Goal: Information Seeking & Learning: Understand process/instructions

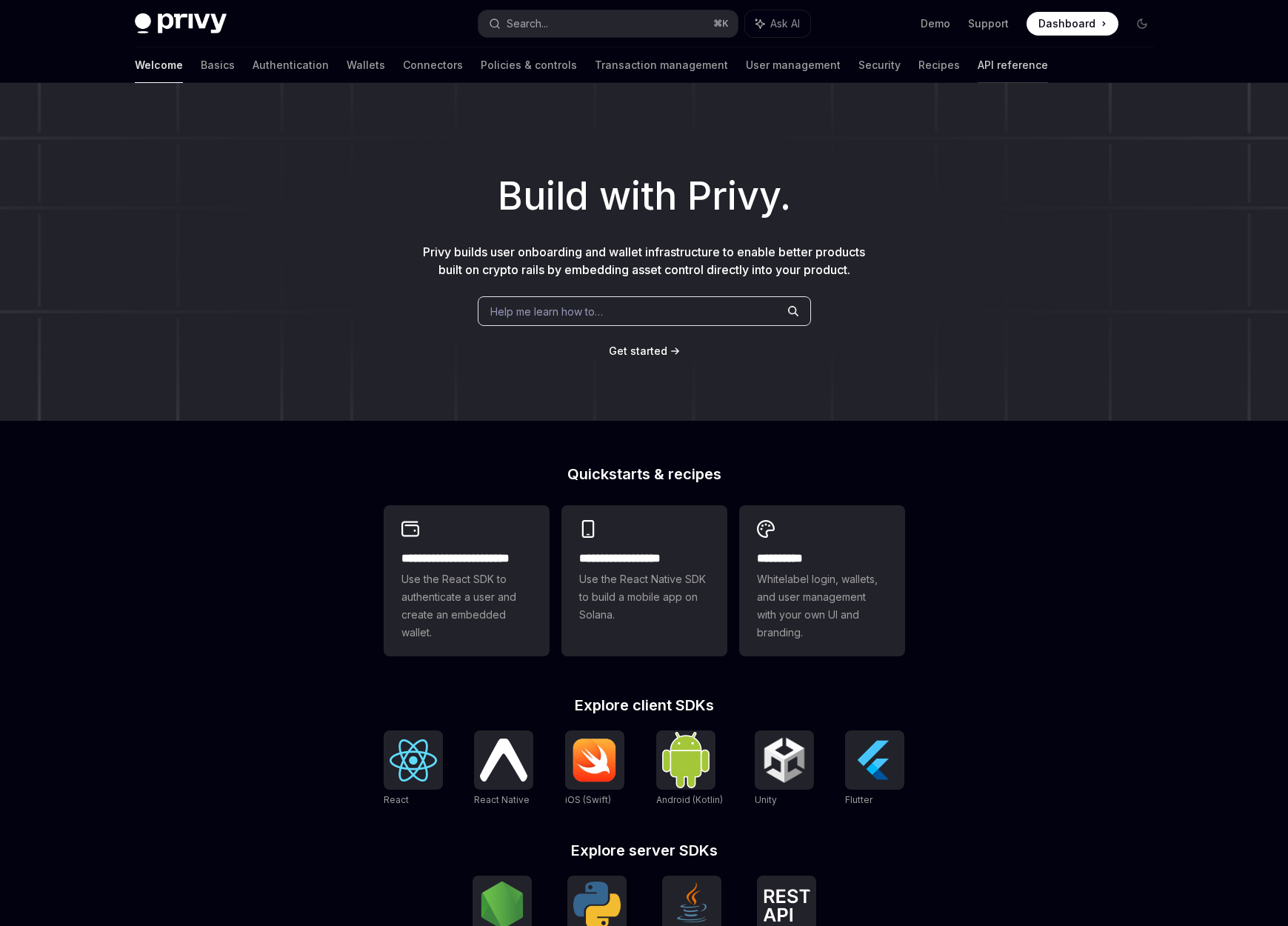
click at [978, 66] on link "API reference" at bounding box center [1013, 65] width 70 height 35
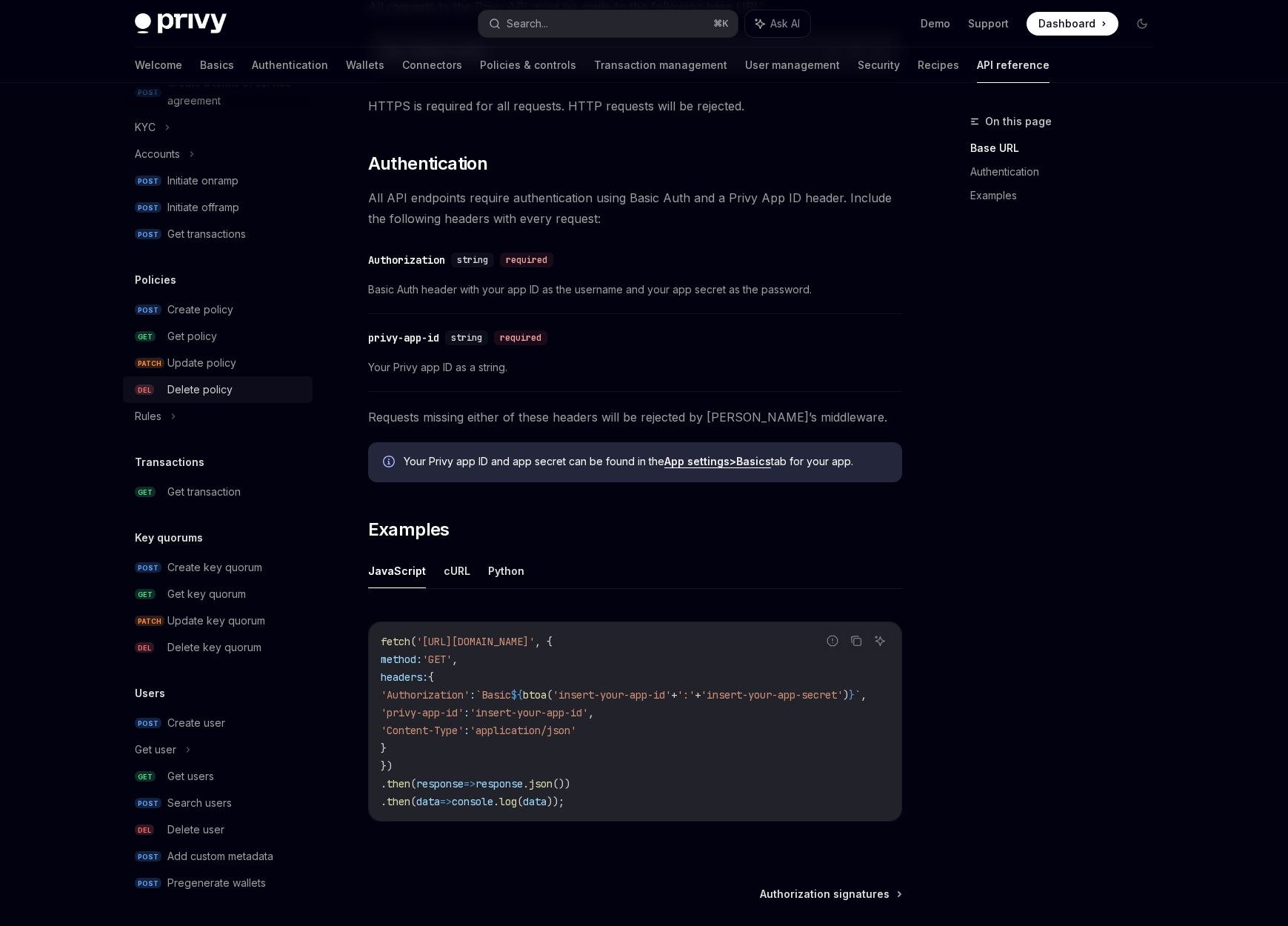
scroll to position [533, 0]
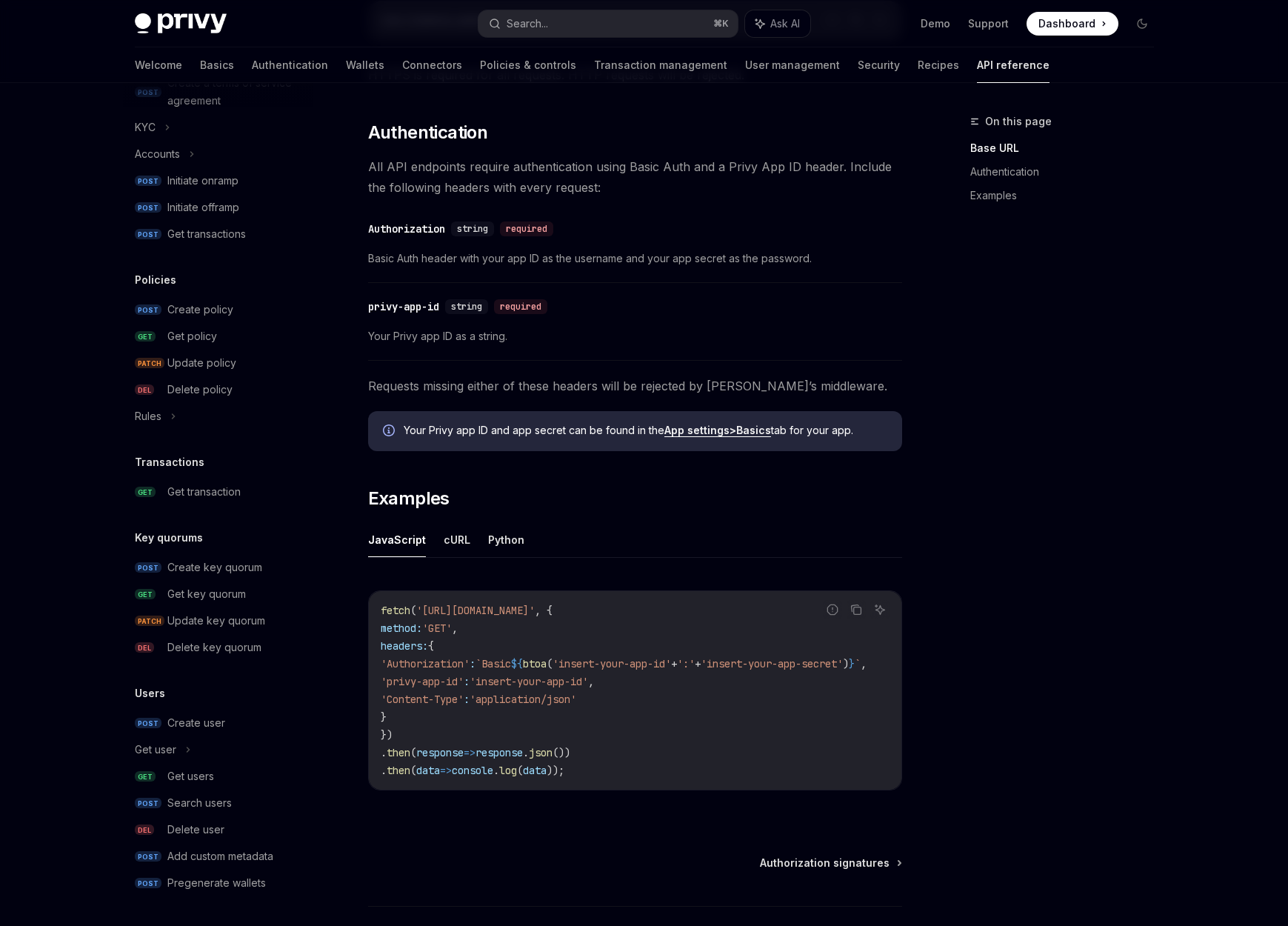
click at [132, 63] on div "Welcome Basics Authentication Wallets Connectors Policies & controls Transactio…" at bounding box center [645, 65] width 1090 height 35
click at [200, 63] on link "Basics" at bounding box center [218, 65] width 34 height 35
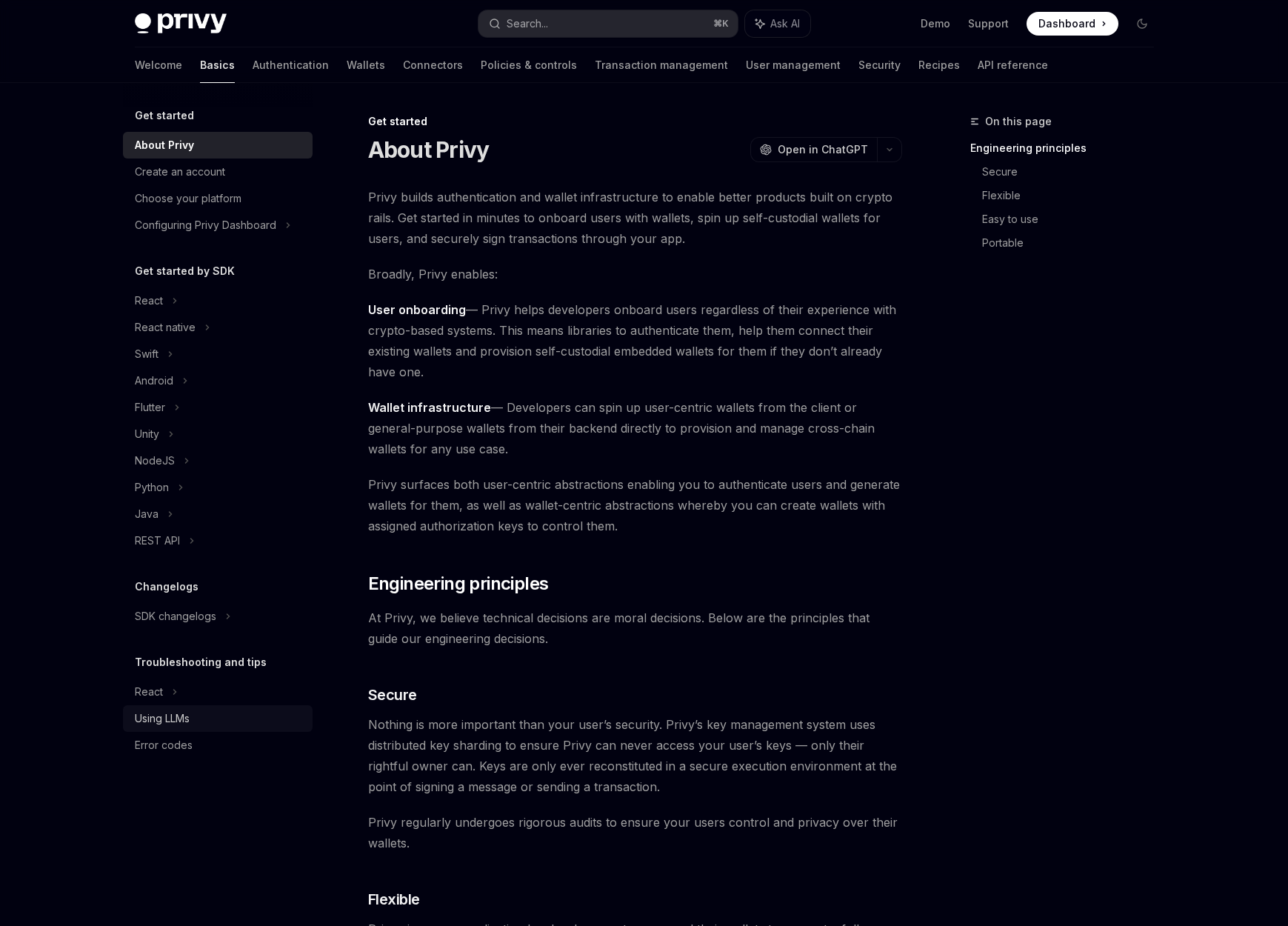
click at [189, 728] on link "Using LLMs" at bounding box center [218, 719] width 190 height 27
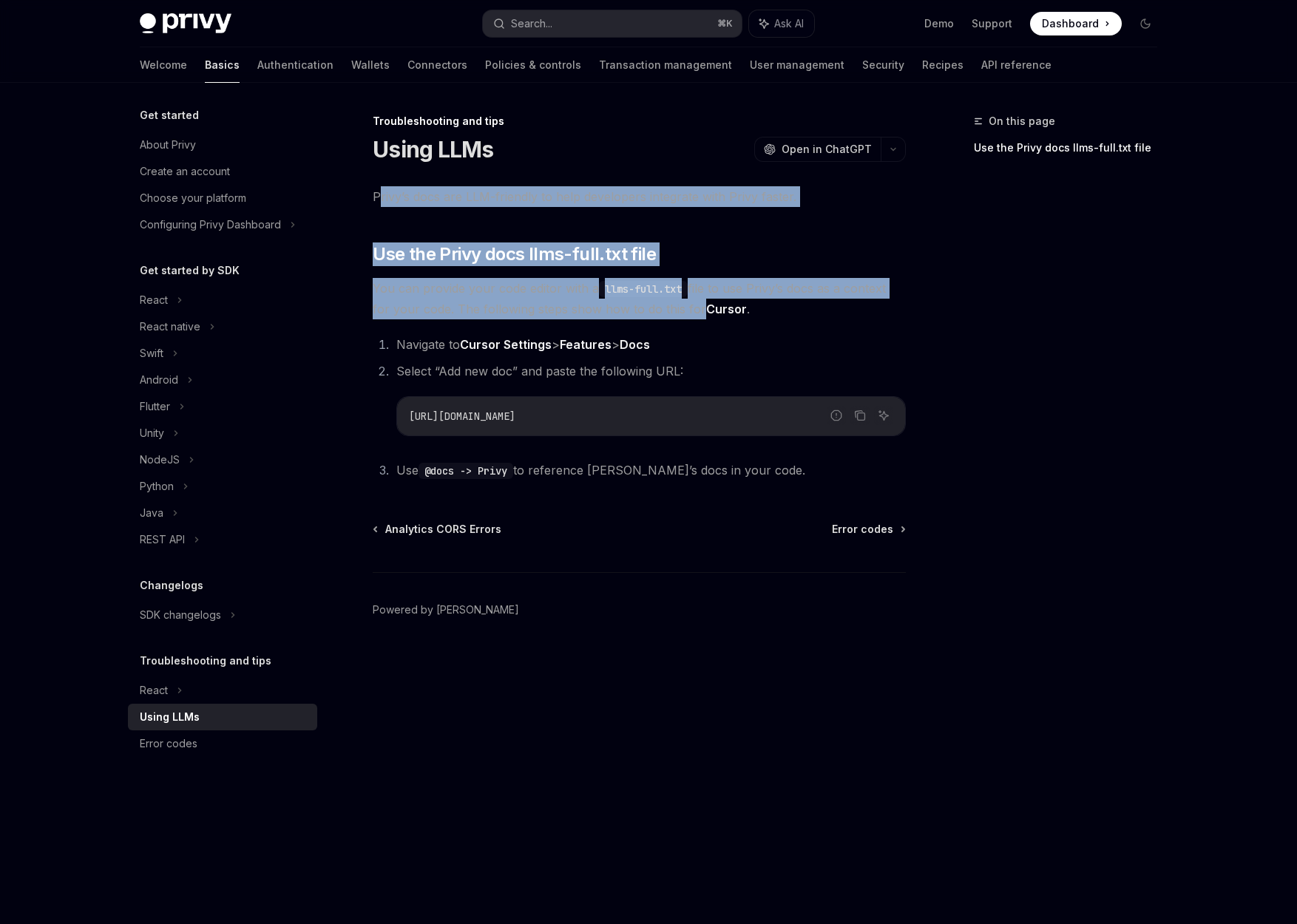
drag, startPoint x: 614, startPoint y: 233, endPoint x: 690, endPoint y: 303, distance: 103.3
click at [690, 303] on div "Privy’s docs are LLM-friendly to help developers integrate with Privy faster. ​…" at bounding box center [639, 334] width 533 height 294
click at [689, 302] on span "You can provide your code editor with a llms-full.txt file to use Privy’s docs …" at bounding box center [639, 299] width 533 height 42
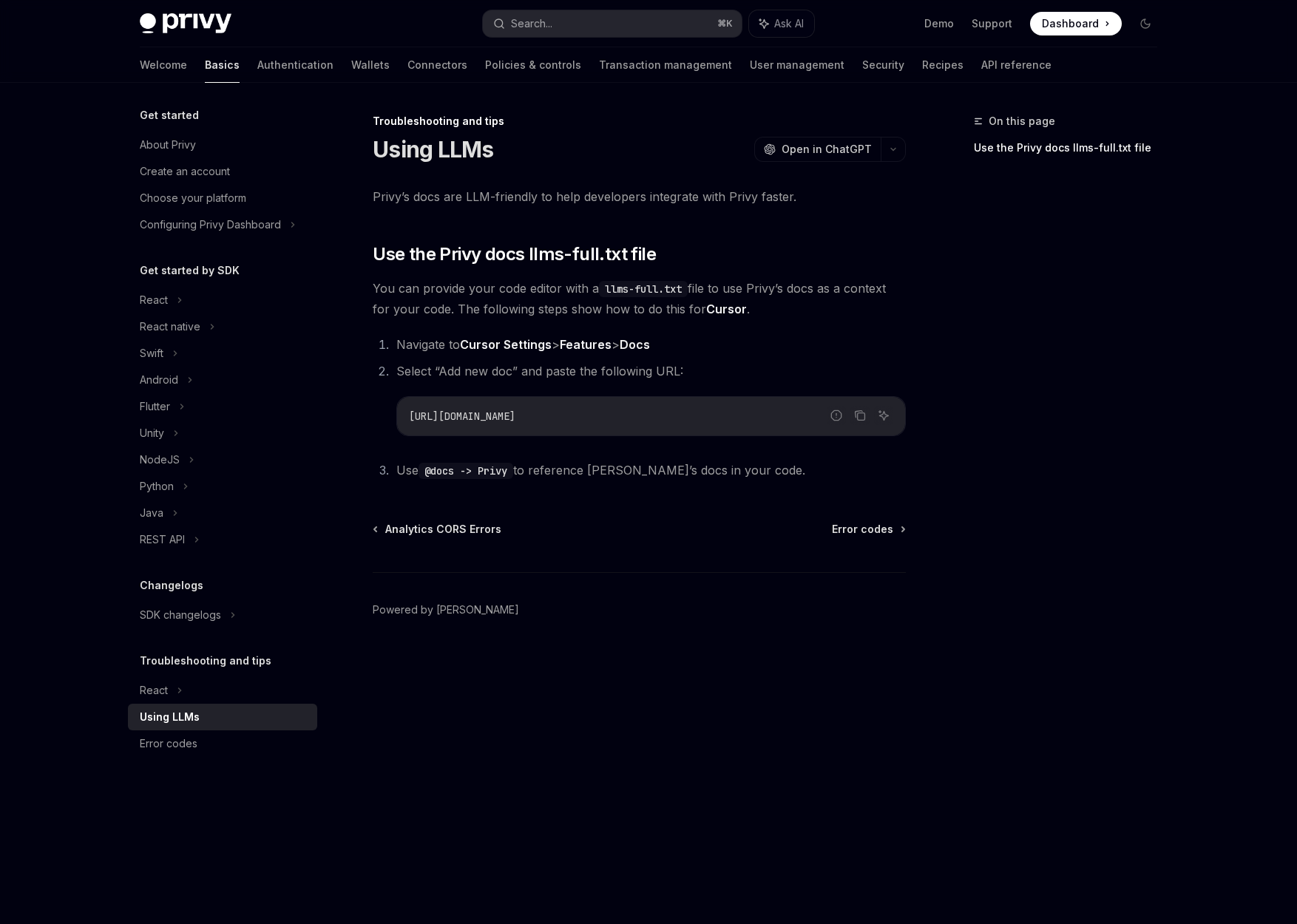
click at [689, 302] on span "You can provide your code editor with a llms-full.txt file to use Privy’s docs …" at bounding box center [639, 299] width 533 height 42
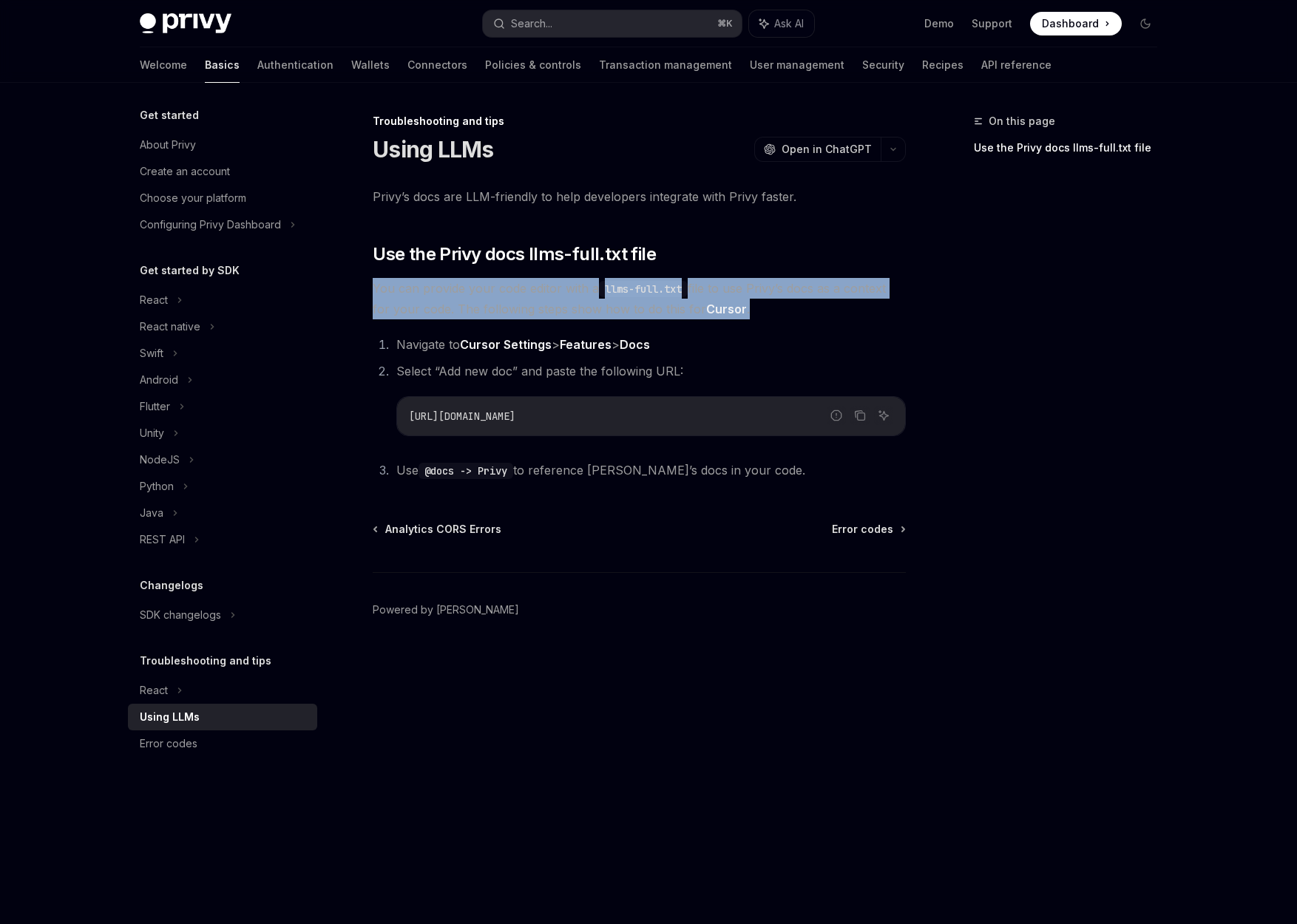
click at [689, 302] on span "You can provide your code editor with a llms-full.txt file to use Privy’s docs …" at bounding box center [639, 299] width 533 height 42
click at [721, 287] on span "You can provide your code editor with a llms-full.txt file to use Privy’s docs …" at bounding box center [639, 299] width 533 height 42
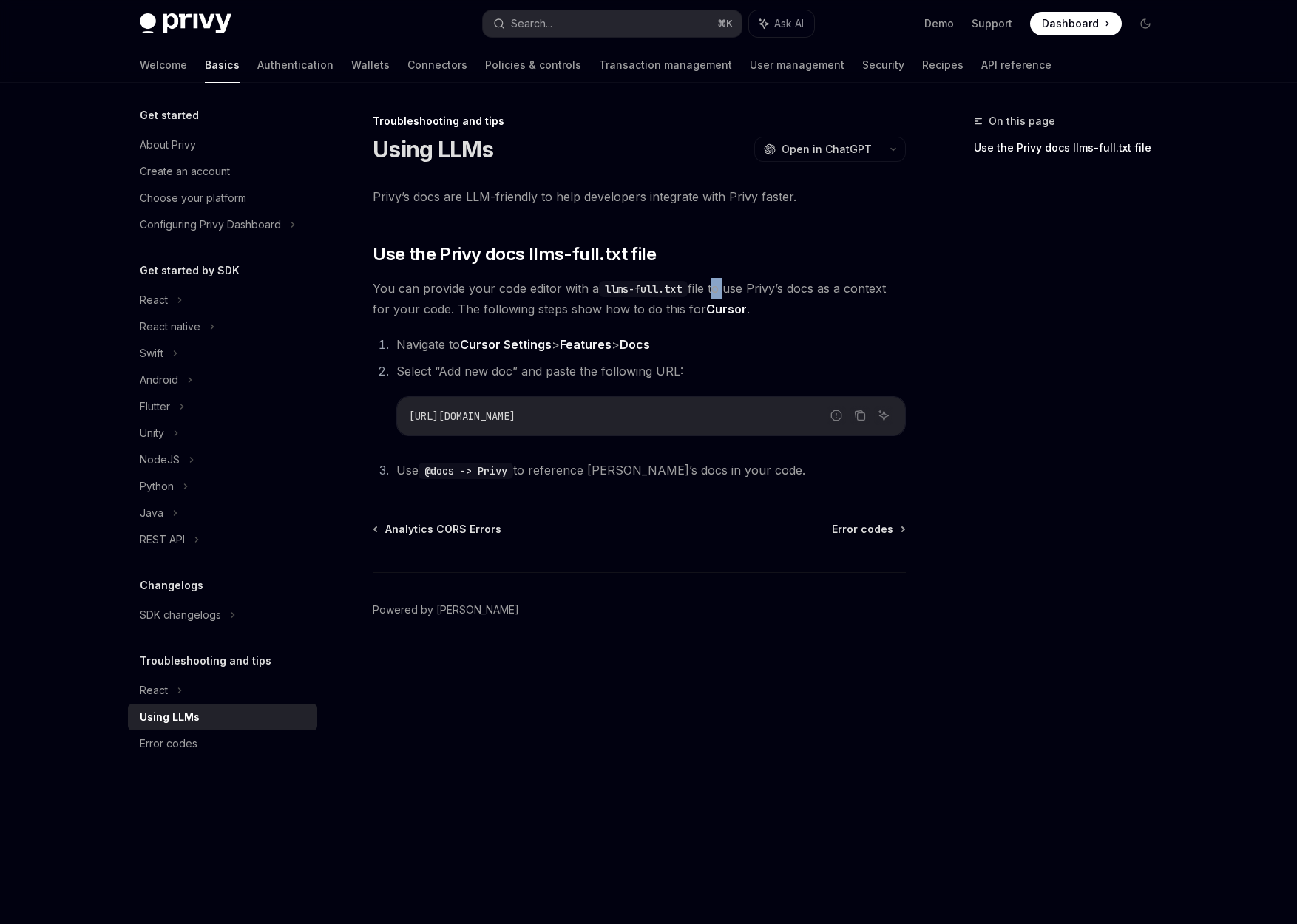
click at [721, 287] on span "You can provide your code editor with a llms-full.txt file to use Privy’s docs …" at bounding box center [639, 299] width 533 height 42
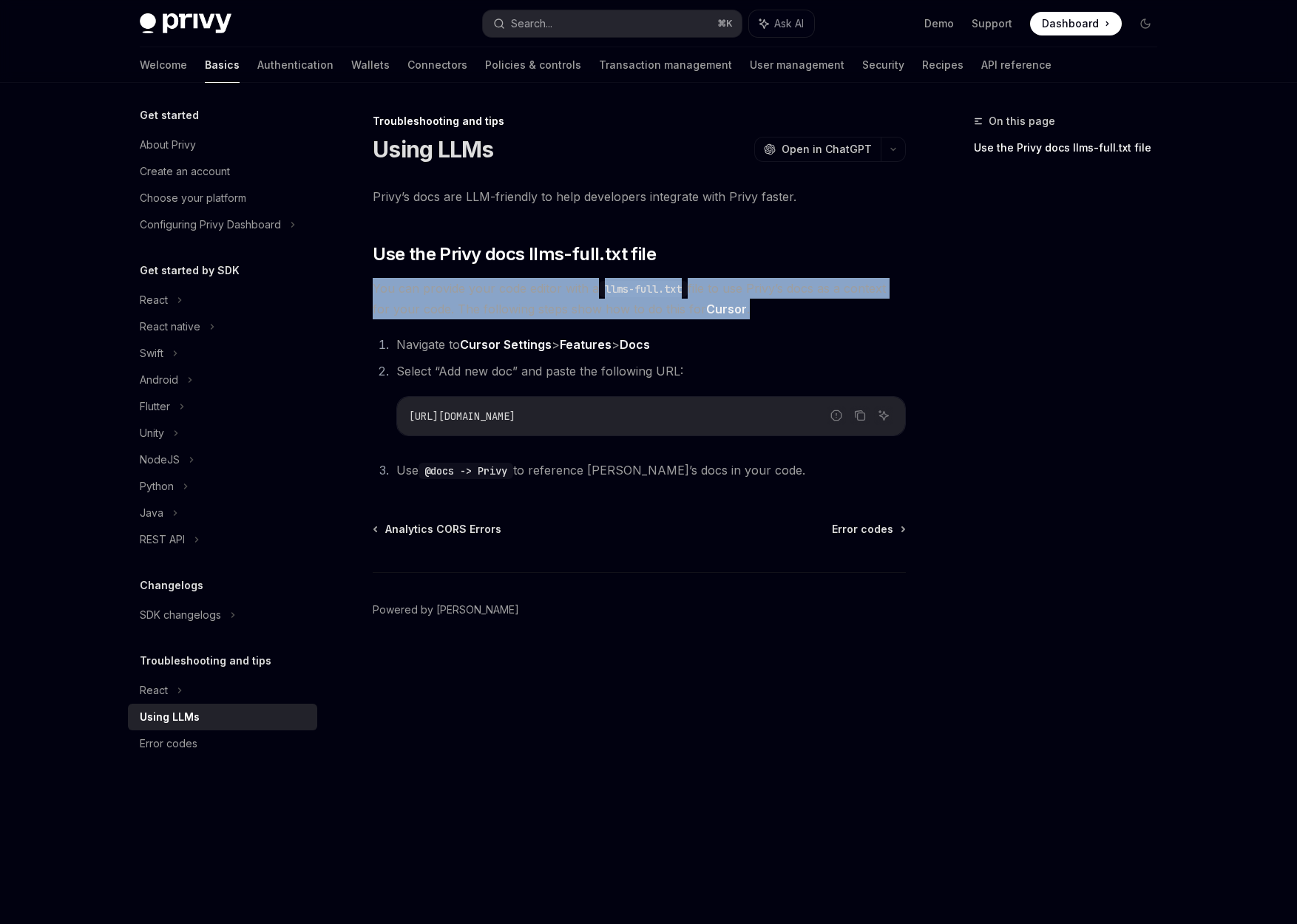
click at [721, 287] on span "You can provide your code editor with a llms-full.txt file to use Privy’s docs …" at bounding box center [639, 299] width 533 height 42
click at [733, 299] on span "You can provide your code editor with a llms-full.txt file to use Privy’s docs …" at bounding box center [639, 299] width 533 height 42
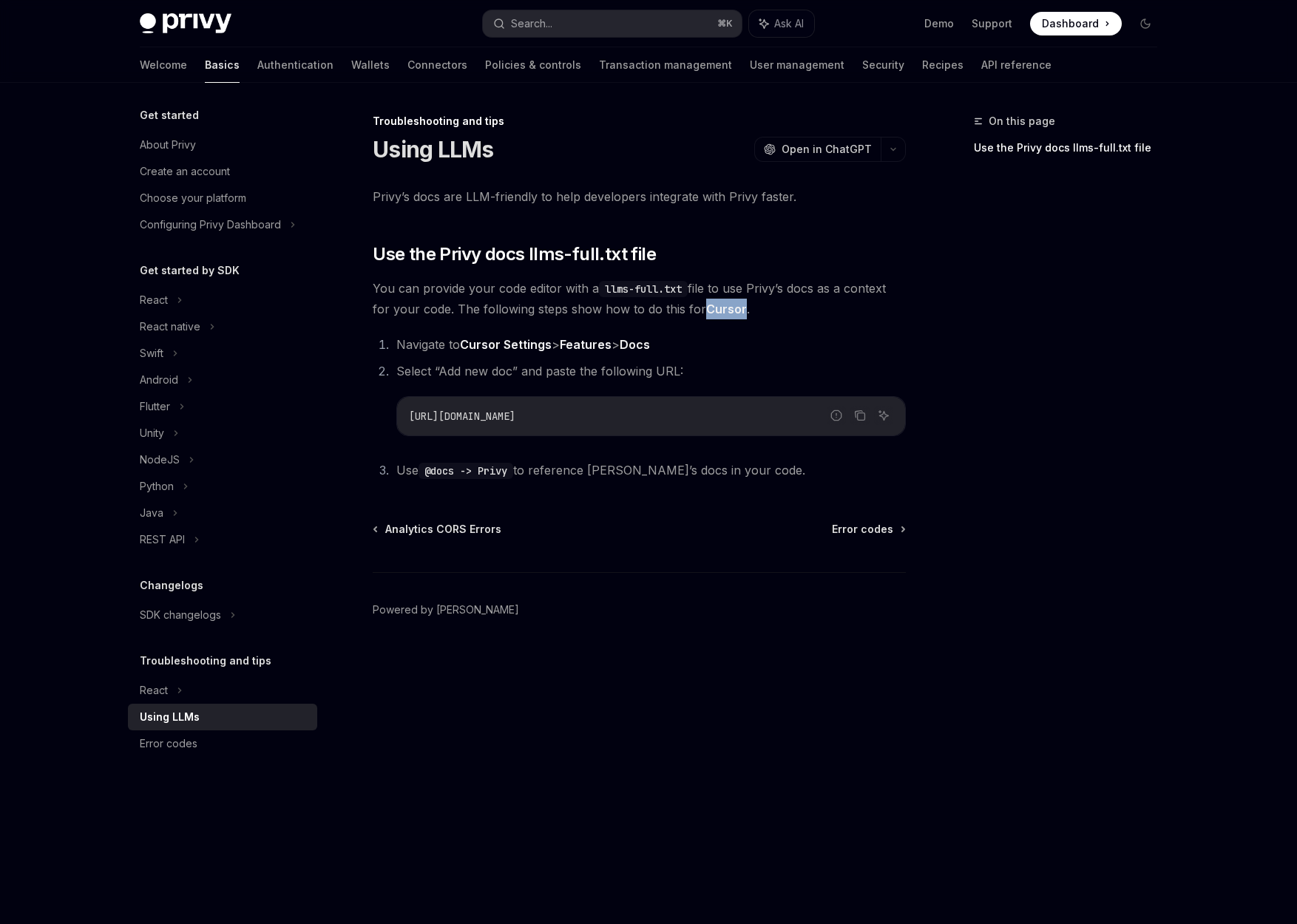
click at [733, 299] on span "You can provide your code editor with a llms-full.txt file to use Privy’s docs …" at bounding box center [639, 299] width 533 height 42
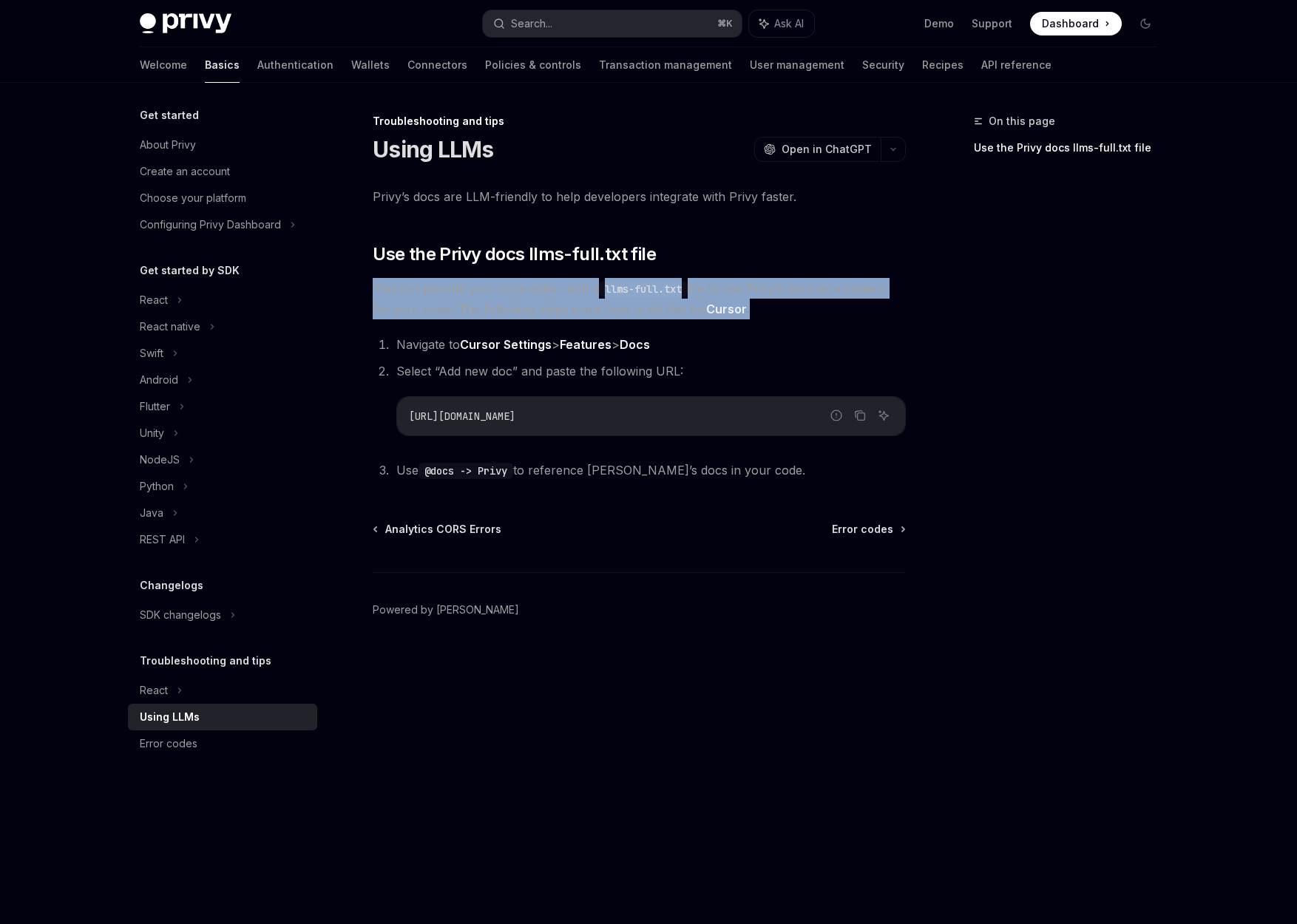
click at [733, 299] on span "You can provide your code editor with a llms-full.txt file to use Privy’s docs …" at bounding box center [639, 299] width 533 height 42
click at [738, 288] on span "You can provide your code editor with a llms-full.txt file to use Privy’s docs …" at bounding box center [639, 299] width 533 height 42
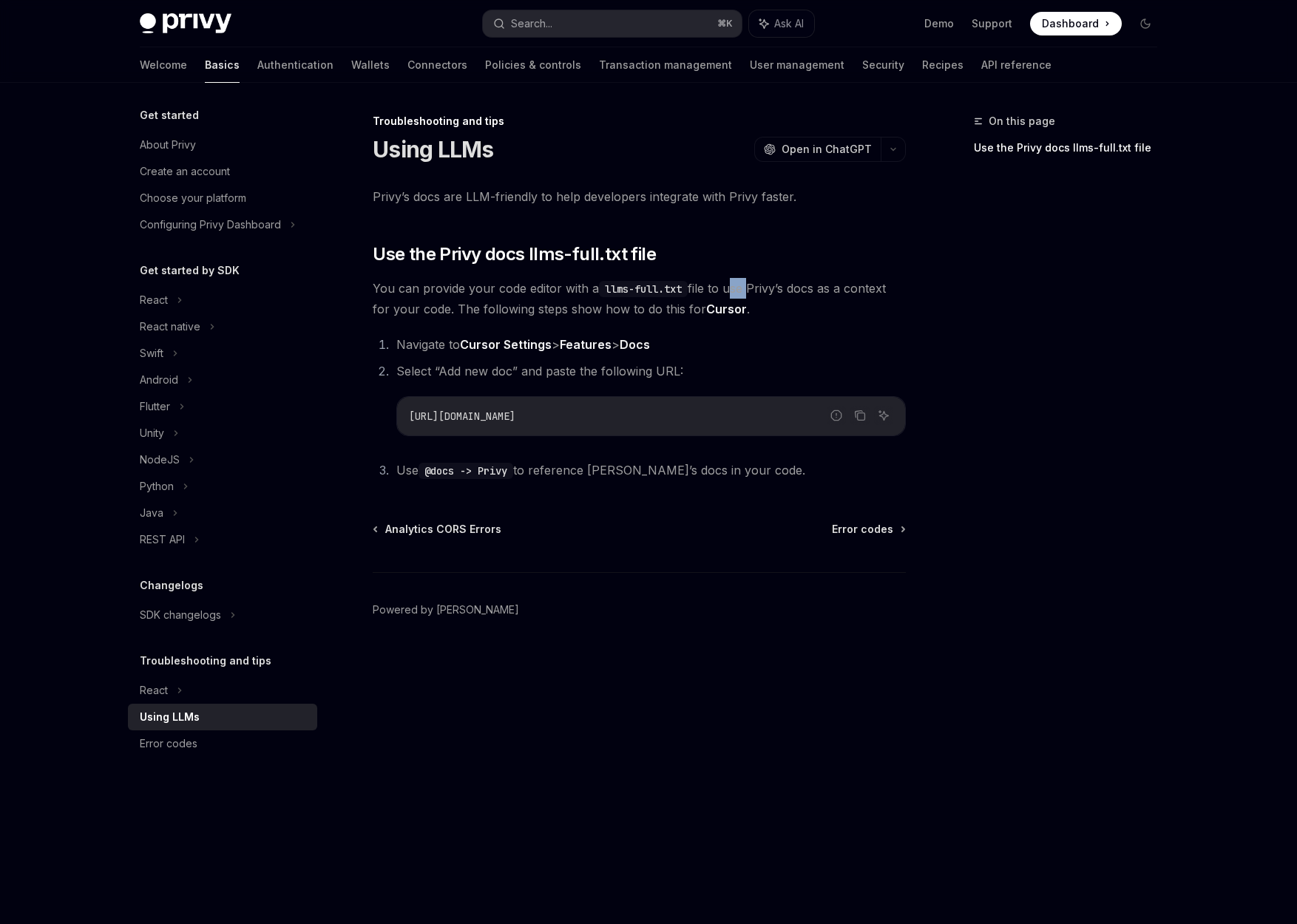
click at [738, 288] on span "You can provide your code editor with a llms-full.txt file to use Privy’s docs …" at bounding box center [639, 299] width 533 height 42
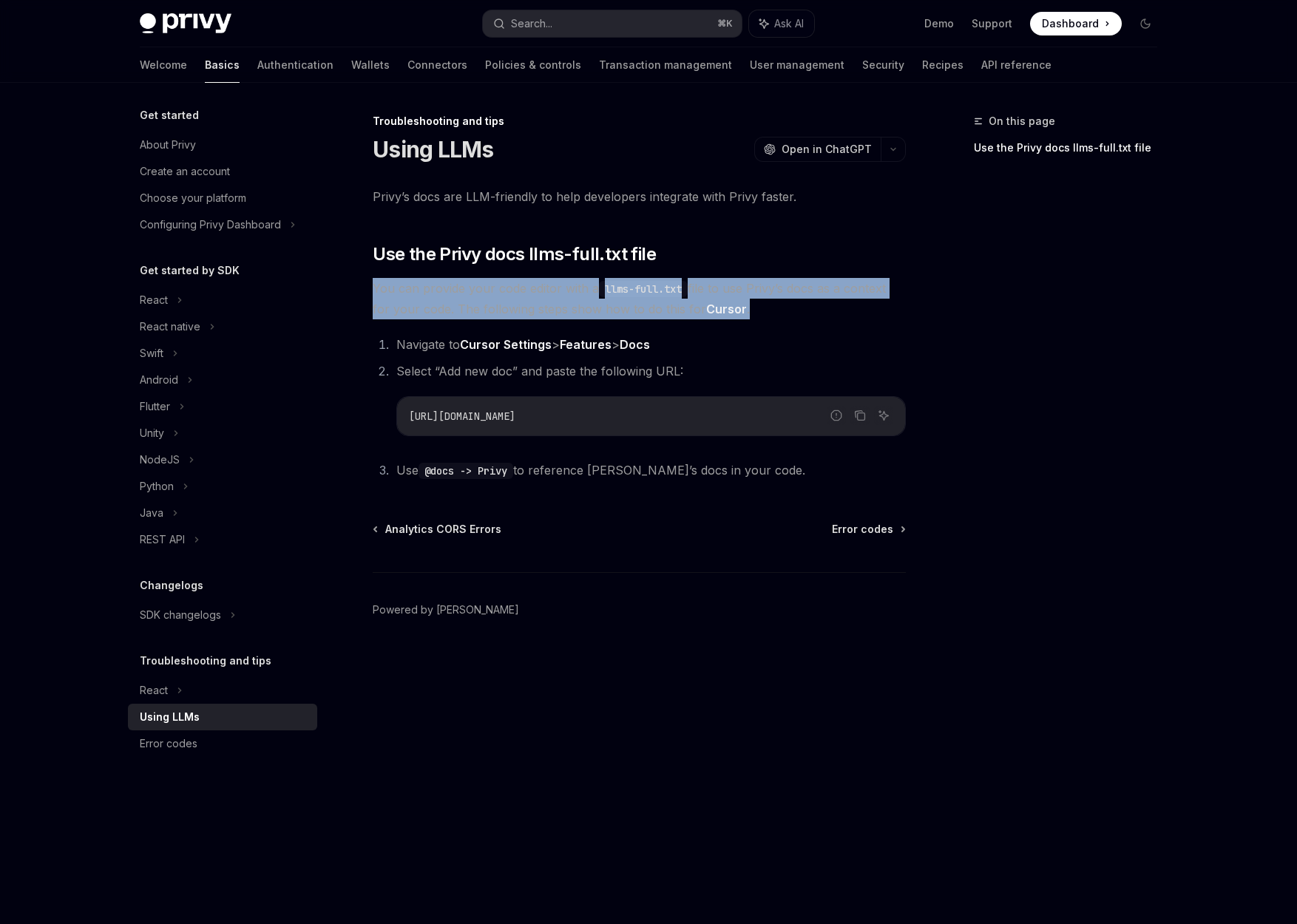
click at [738, 288] on span "You can provide your code editor with a llms-full.txt file to use Privy’s docs …" at bounding box center [639, 299] width 533 height 42
click at [738, 295] on span "You can provide your code editor with a llms-full.txt file to use Privy’s docs …" at bounding box center [639, 299] width 533 height 42
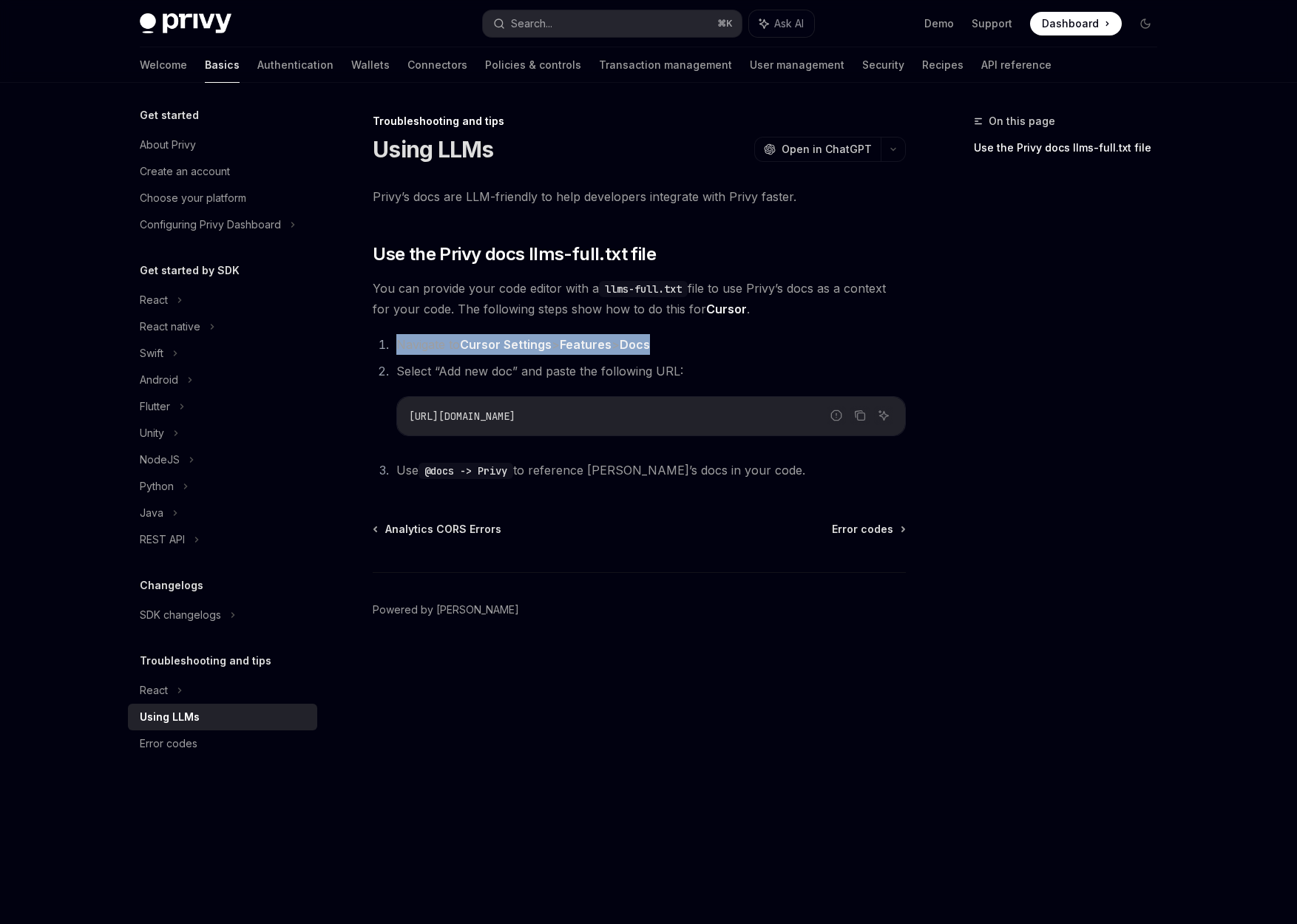
drag, startPoint x: 547, startPoint y: 333, endPoint x: 645, endPoint y: 360, distance: 101.7
click at [645, 360] on div "Privy’s docs are LLM-friendly to help developers integrate with Privy faster. ​…" at bounding box center [639, 334] width 533 height 294
click at [645, 360] on ol "Navigate to Cursor Settings > Features > Docs Select “Add new doc” and paste th…" at bounding box center [639, 408] width 533 height 146
click at [858, 412] on icon "Copy the contents from the code block" at bounding box center [860, 415] width 11 height 11
click at [185, 143] on div "About Privy" at bounding box center [167, 145] width 56 height 18
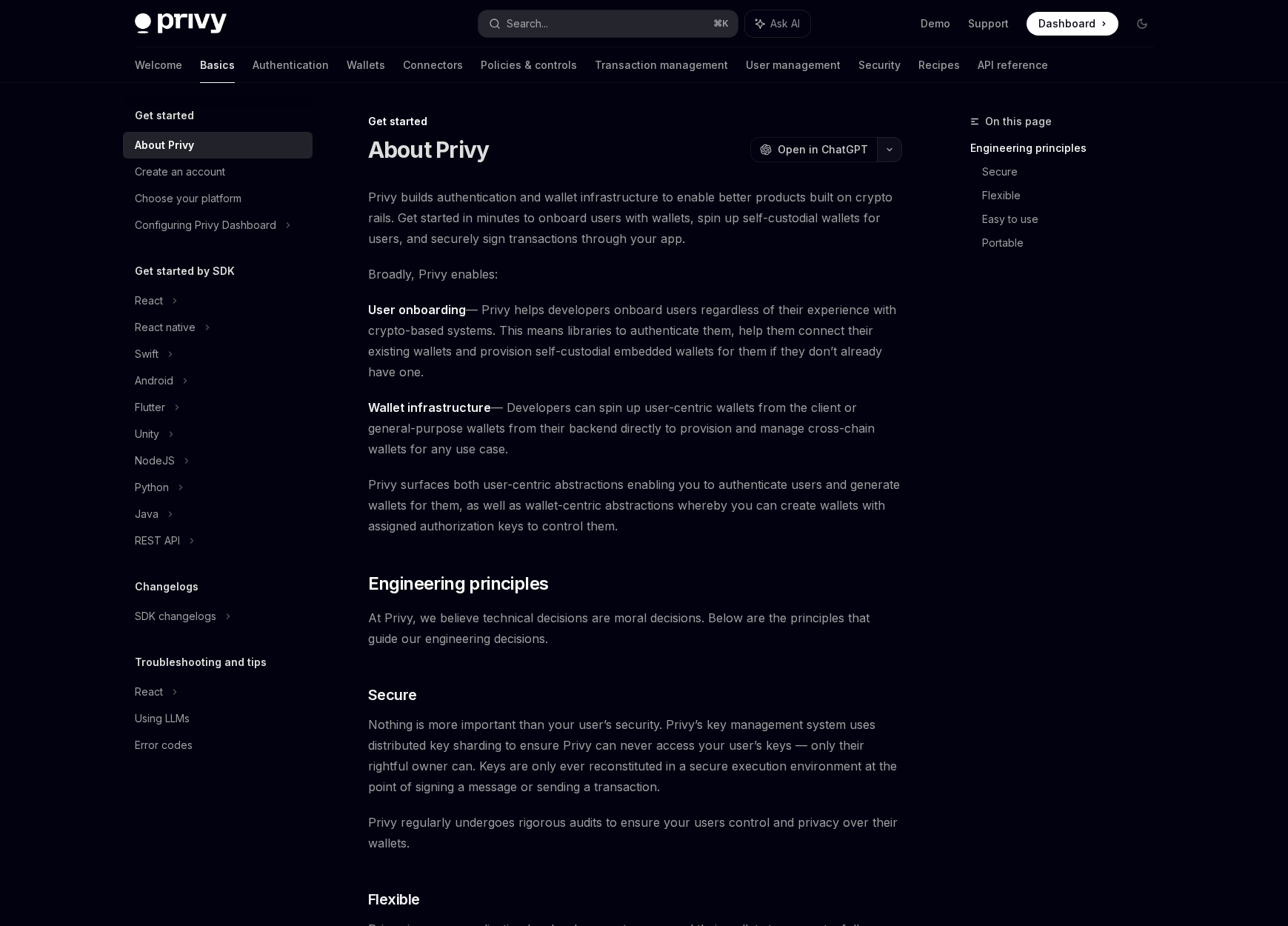
click at [895, 146] on button "button" at bounding box center [889, 149] width 26 height 26
drag, startPoint x: 583, startPoint y: 340, endPoint x: 575, endPoint y: 347, distance: 10.6
click at [583, 340] on span "User onboarding — Privy helps developers onboard users regardless of their expe…" at bounding box center [635, 340] width 534 height 83
click at [187, 732] on ul "React Using LLMs Error codes" at bounding box center [218, 718] width 190 height 80
click at [183, 694] on div "React" at bounding box center [218, 691] width 190 height 27
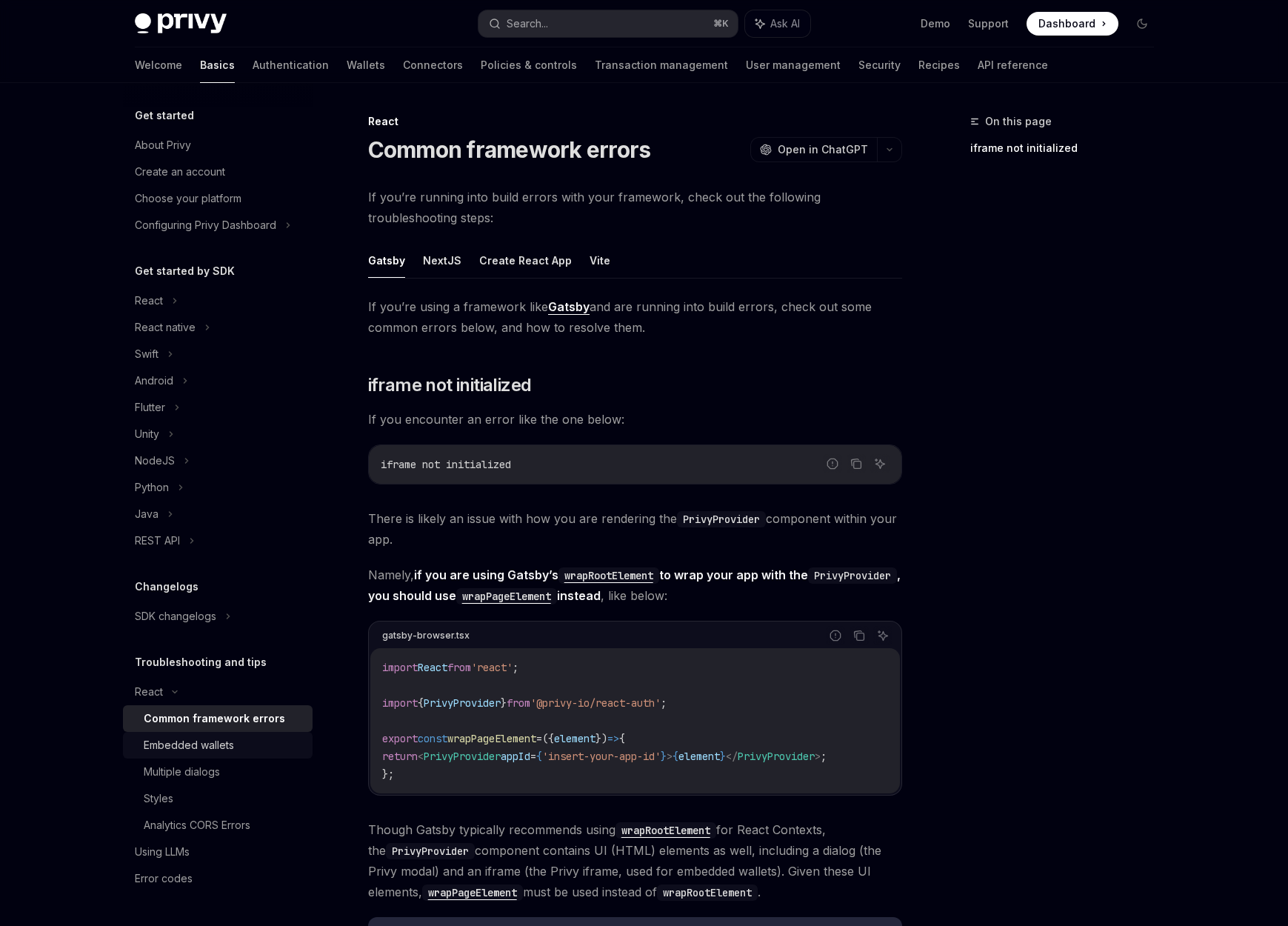
click at [207, 748] on div "Embedded wallets" at bounding box center [188, 745] width 90 height 18
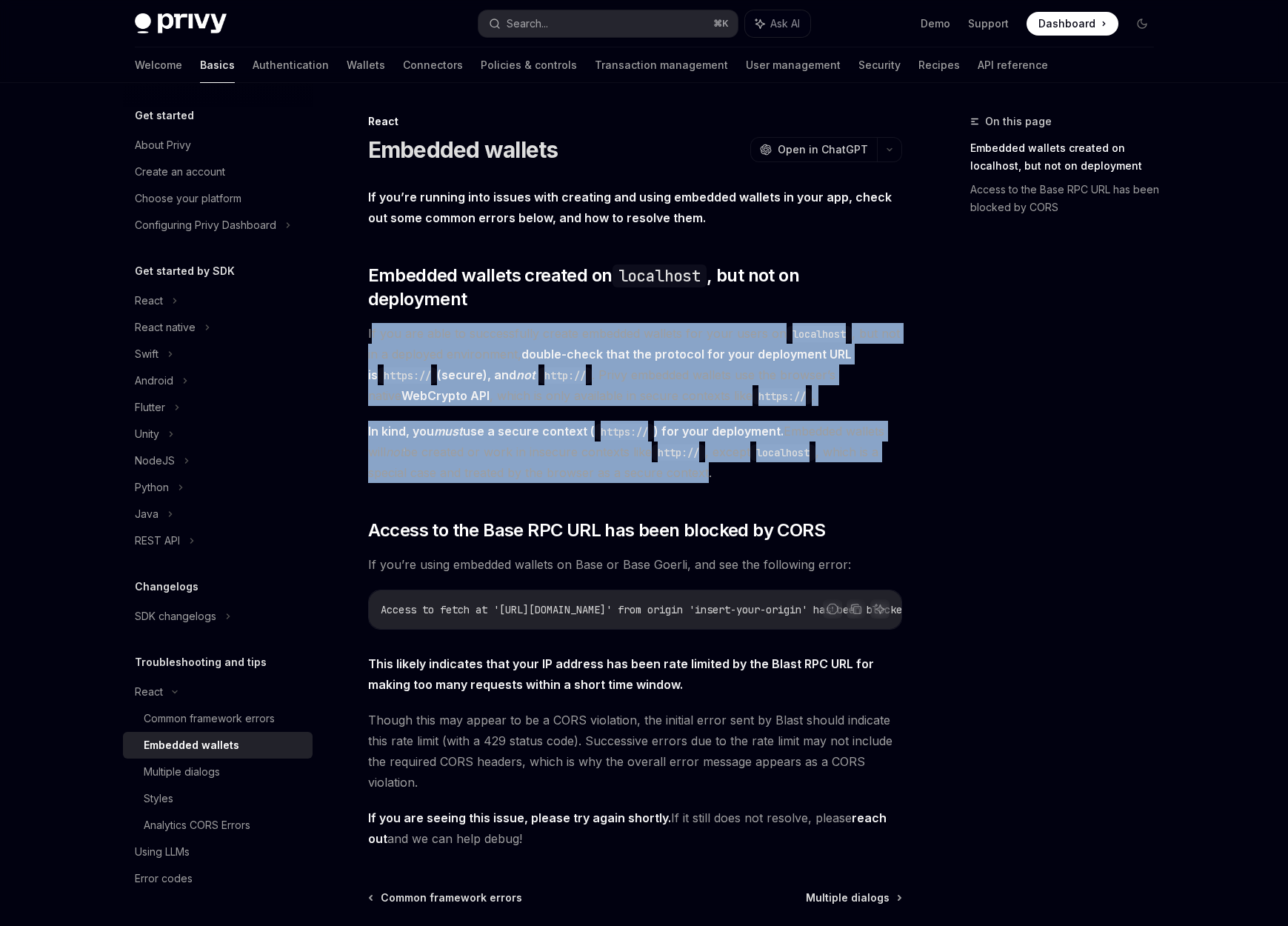
drag, startPoint x: 380, startPoint y: 308, endPoint x: 706, endPoint y: 440, distance: 351.7
click at [706, 440] on div "If you’re running into issues with creating and using embedded wallets in your …" at bounding box center [635, 518] width 534 height 662
click at [706, 440] on span "In kind, you must use a secure context ( https:// ) for your deployment. Embedd…" at bounding box center [635, 452] width 534 height 63
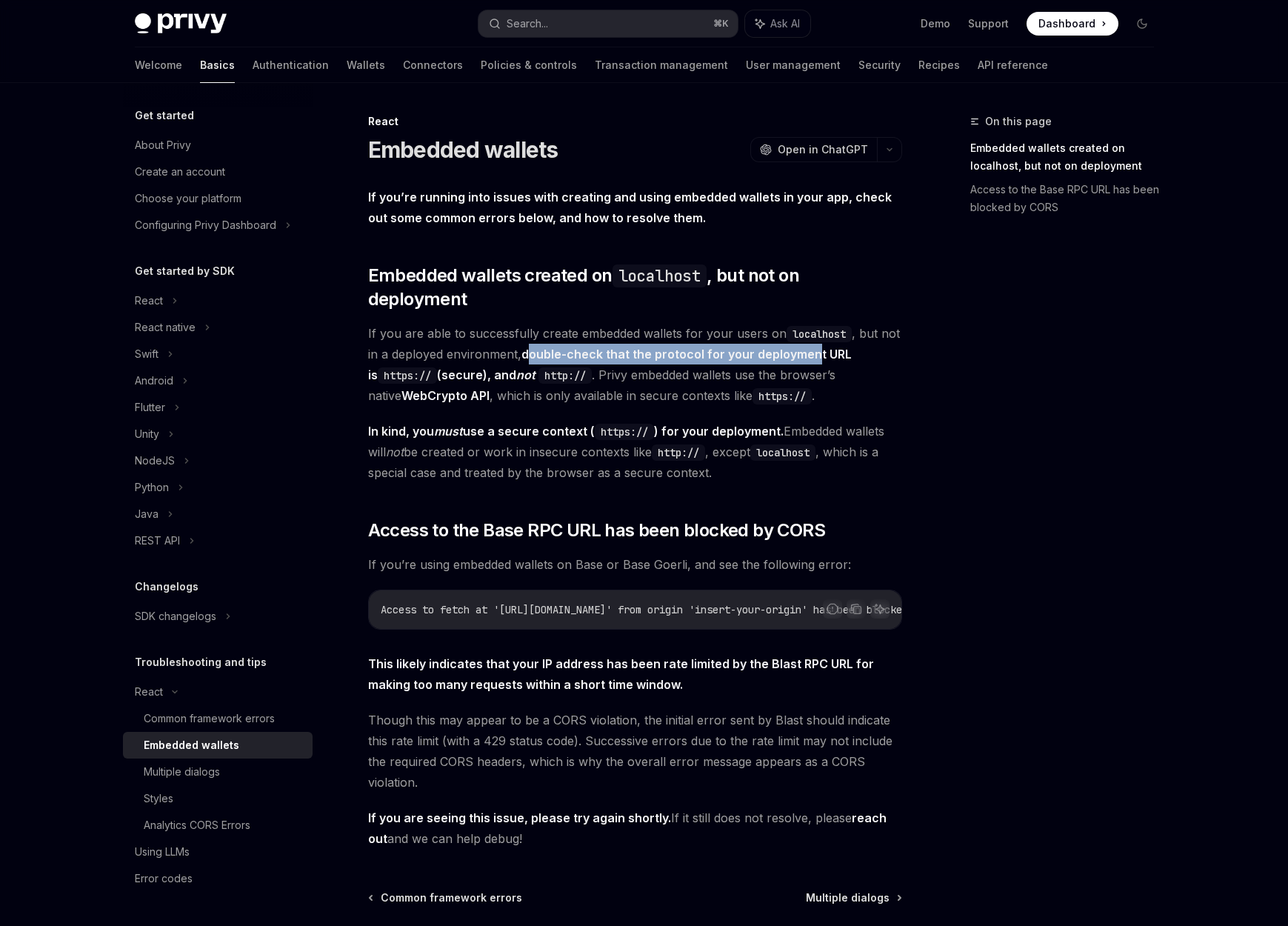
drag, startPoint x: 550, startPoint y: 322, endPoint x: 815, endPoint y: 331, distance: 265.2
click at [815, 347] on strong "double-check that the protocol for your deployment URL is https:// (secure), an…" at bounding box center [610, 364] width 483 height 35
drag, startPoint x: 815, startPoint y: 331, endPoint x: 691, endPoint y: 334, distance: 124.0
click at [813, 347] on strong "double-check that the protocol for your deployment URL is https:// (secure), an…" at bounding box center [610, 364] width 483 height 35
drag, startPoint x: 705, startPoint y: 350, endPoint x: 866, endPoint y: 355, distance: 161.1
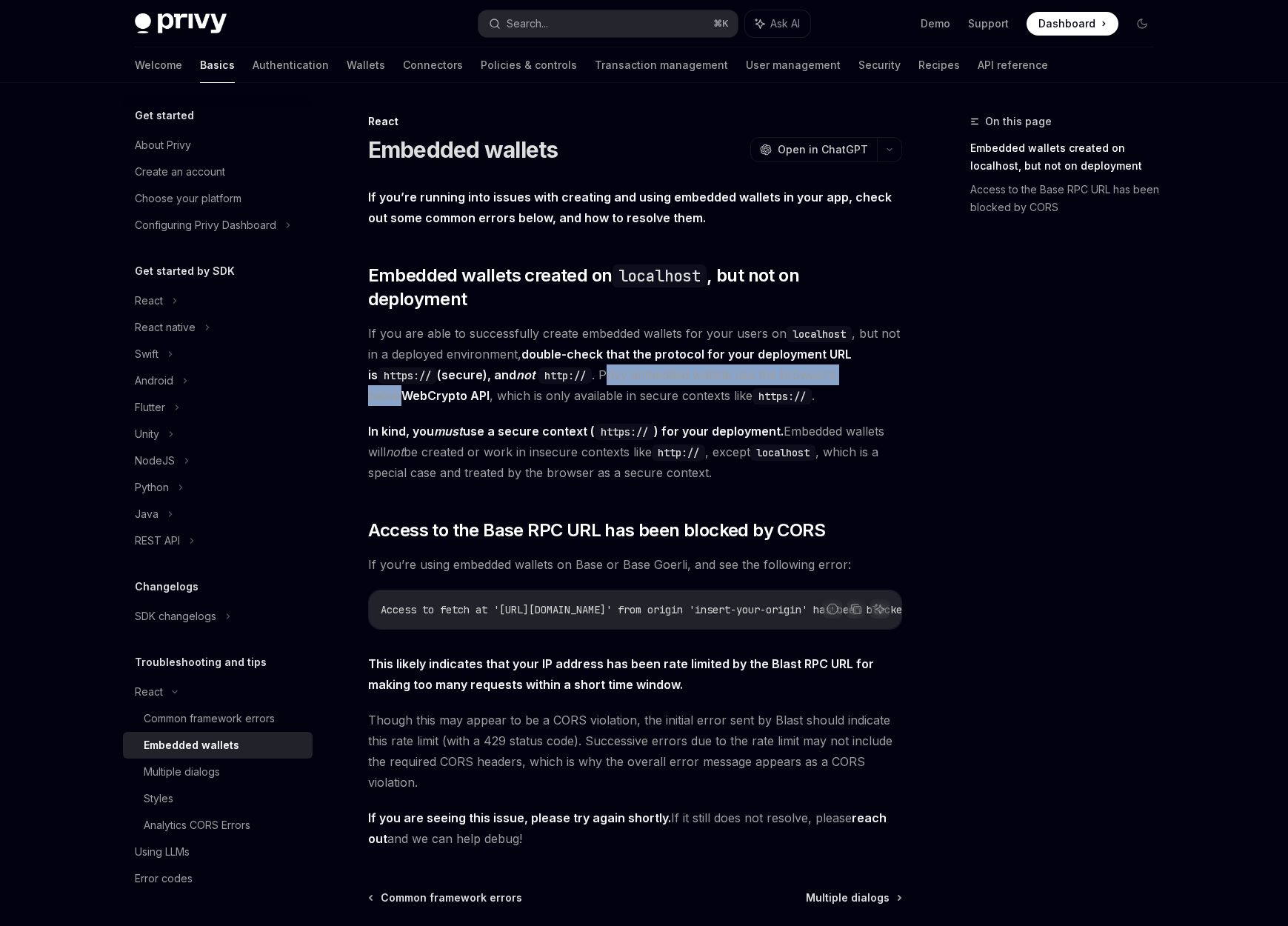
click at [866, 355] on span "If you are able to successfully create embedded wallets for your users on local…" at bounding box center [635, 364] width 534 height 83
click at [864, 355] on span "If you are able to successfully create embedded wallets for your users on local…" at bounding box center [635, 364] width 534 height 83
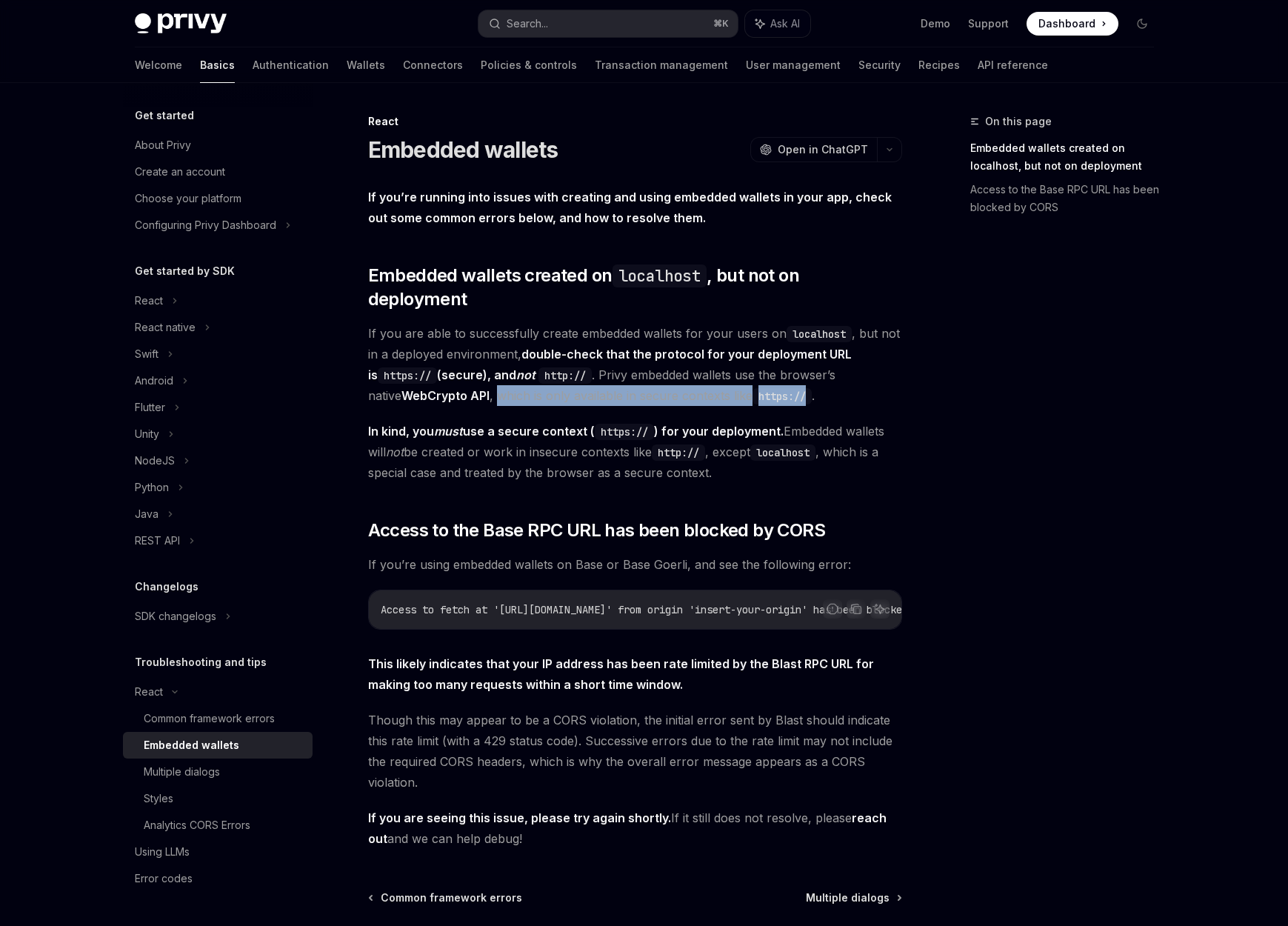
drag, startPoint x: 461, startPoint y: 372, endPoint x: 408, endPoint y: 412, distance: 66.4
click at [774, 375] on span "If you are able to successfully create embedded wallets for your users on local…" at bounding box center [635, 364] width 534 height 83
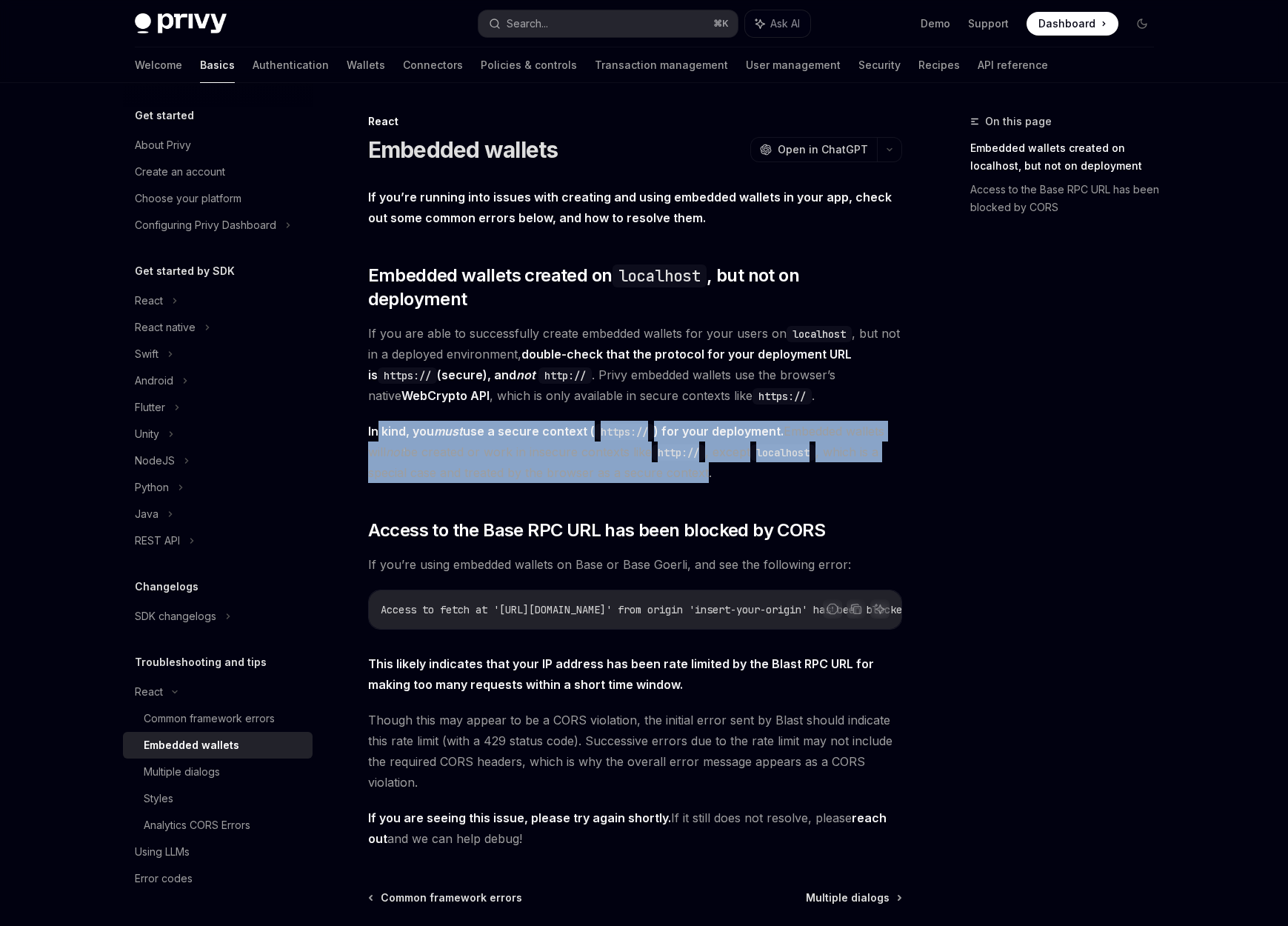
drag, startPoint x: 378, startPoint y: 407, endPoint x: 706, endPoint y: 447, distance: 330.4
click at [706, 447] on span "In kind, you must use a secure context ( https:// ) for your deployment. Embedd…" at bounding box center [635, 452] width 534 height 63
drag, startPoint x: 548, startPoint y: 604, endPoint x: 675, endPoint y: 615, distance: 127.5
click at [675, 615] on div "If you’re running into issues with creating and using embedded wallets in your …" at bounding box center [635, 518] width 534 height 662
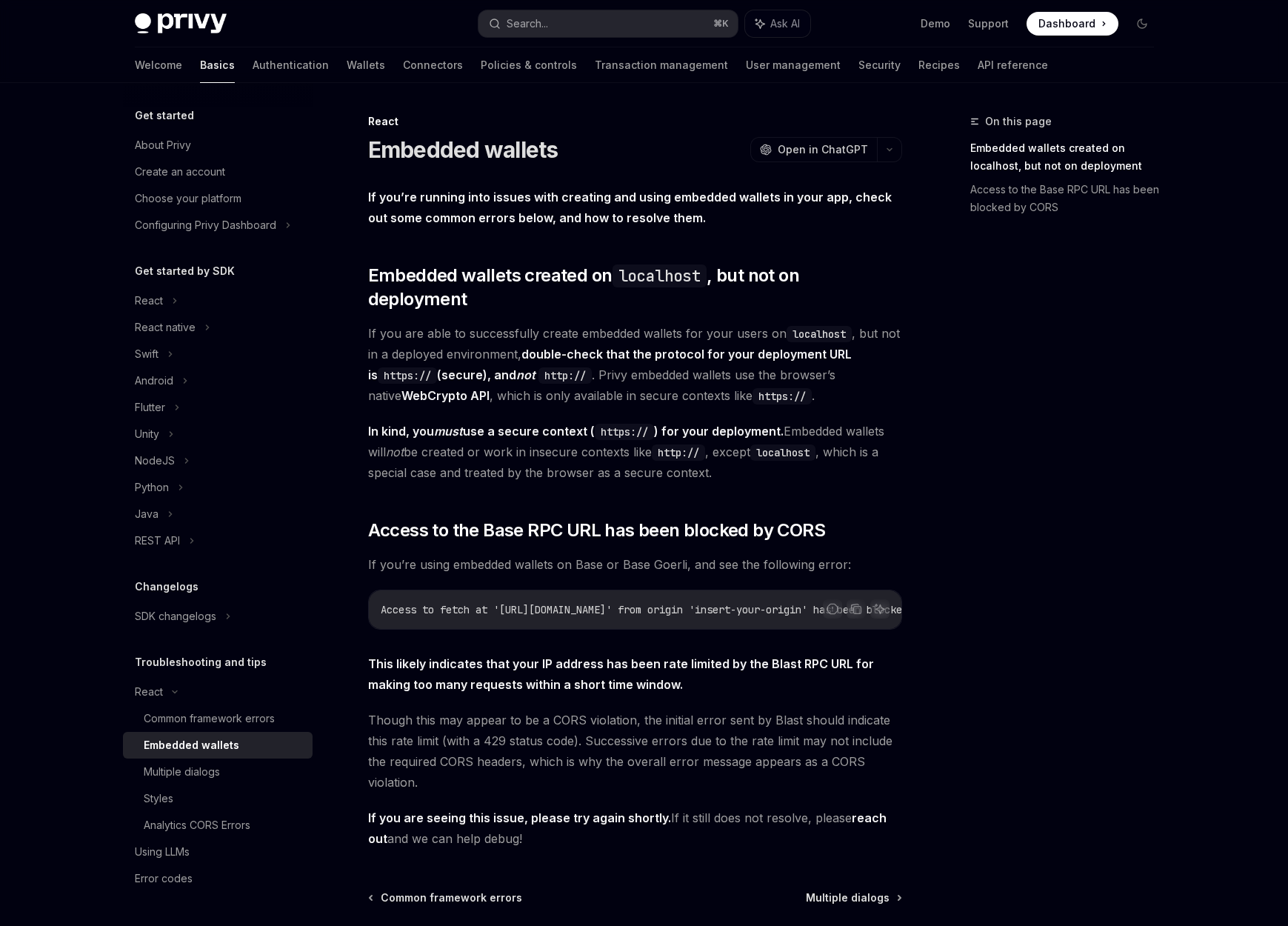
click at [666, 601] on code "Access to fetch at '[URL][DOMAIN_NAME]' from origin 'insert-your-origin' has be…" at bounding box center [715, 610] width 670 height 18
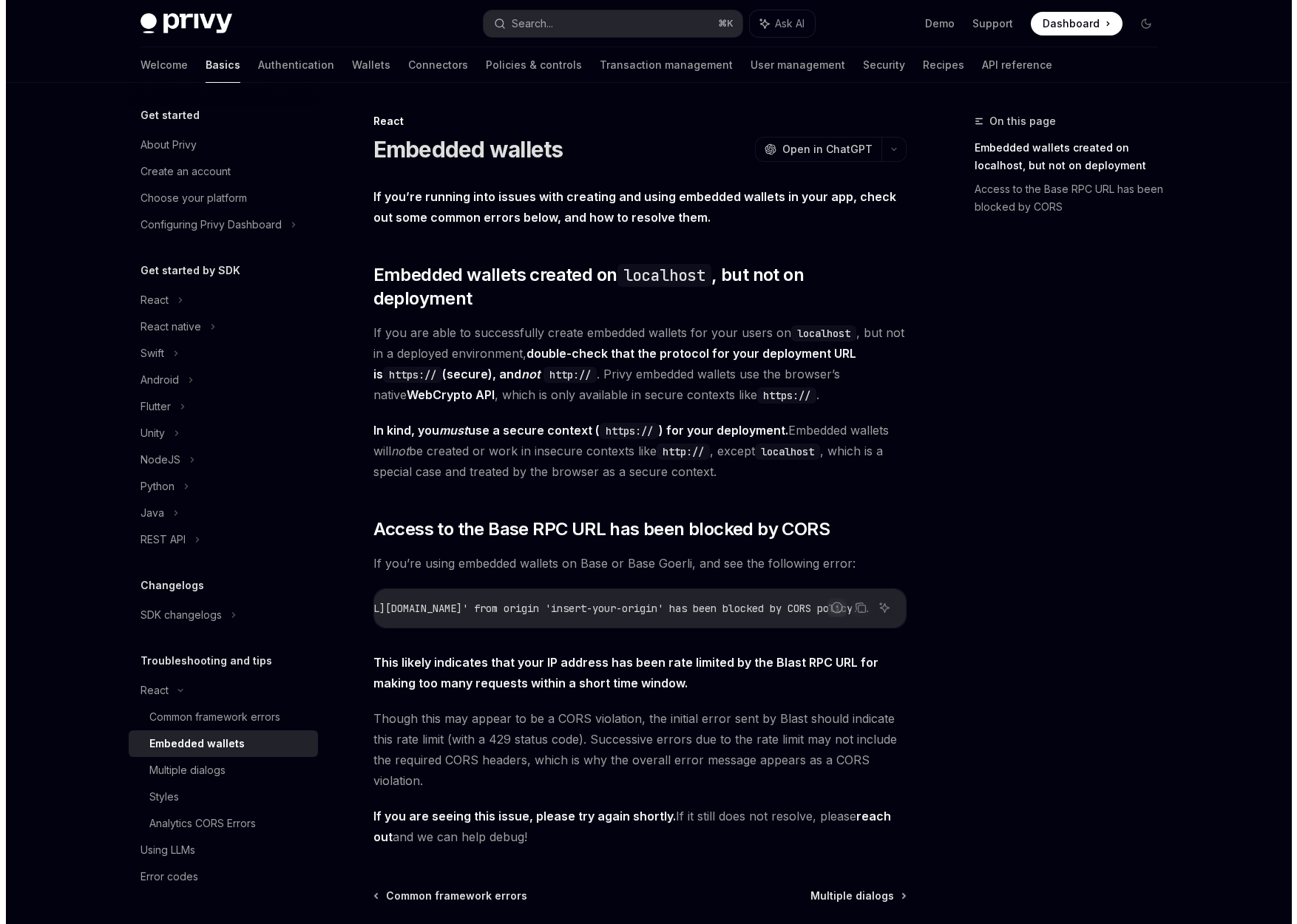
scroll to position [0, 360]
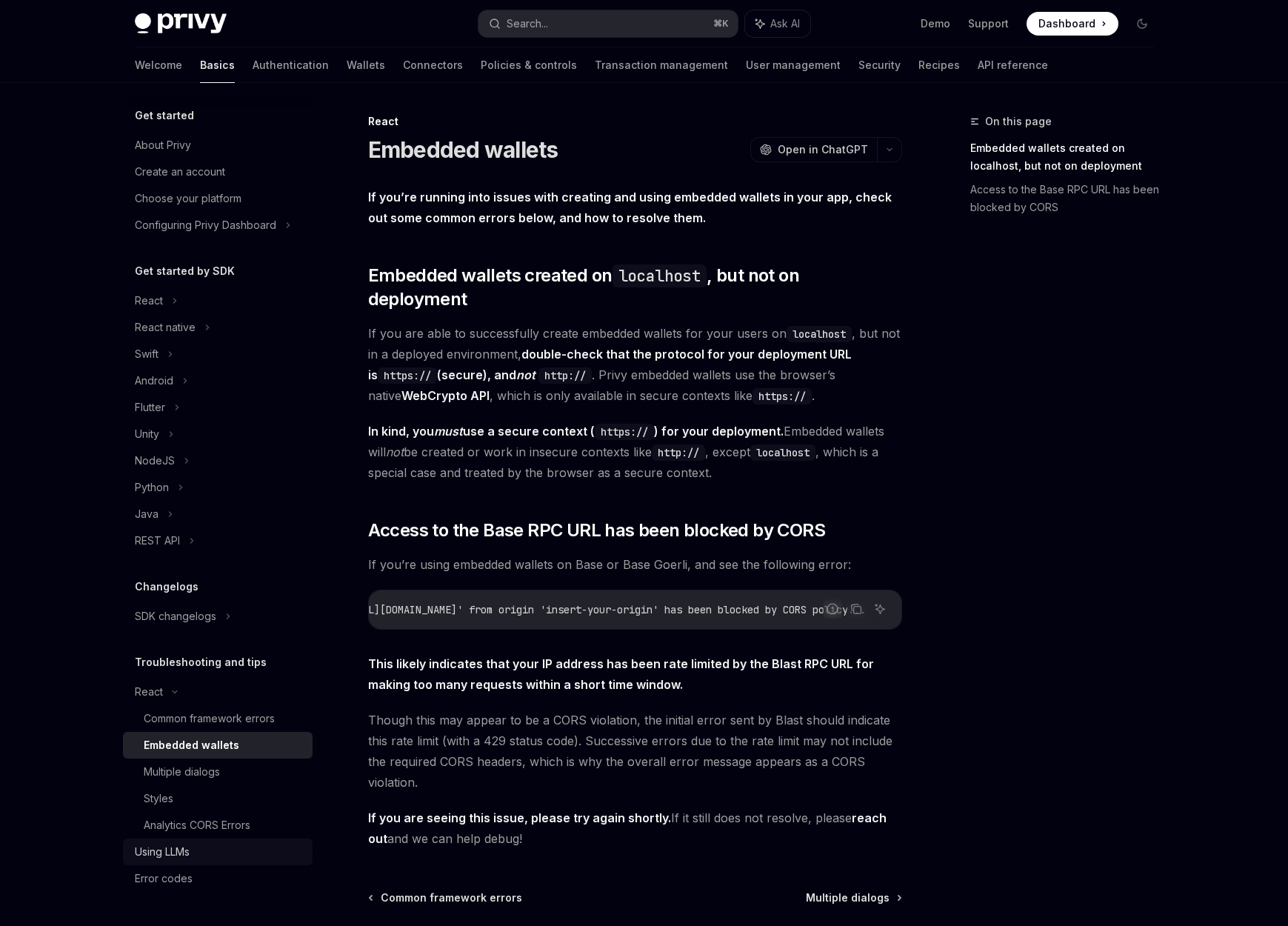
click at [233, 860] on link "Using LLMs" at bounding box center [218, 852] width 190 height 27
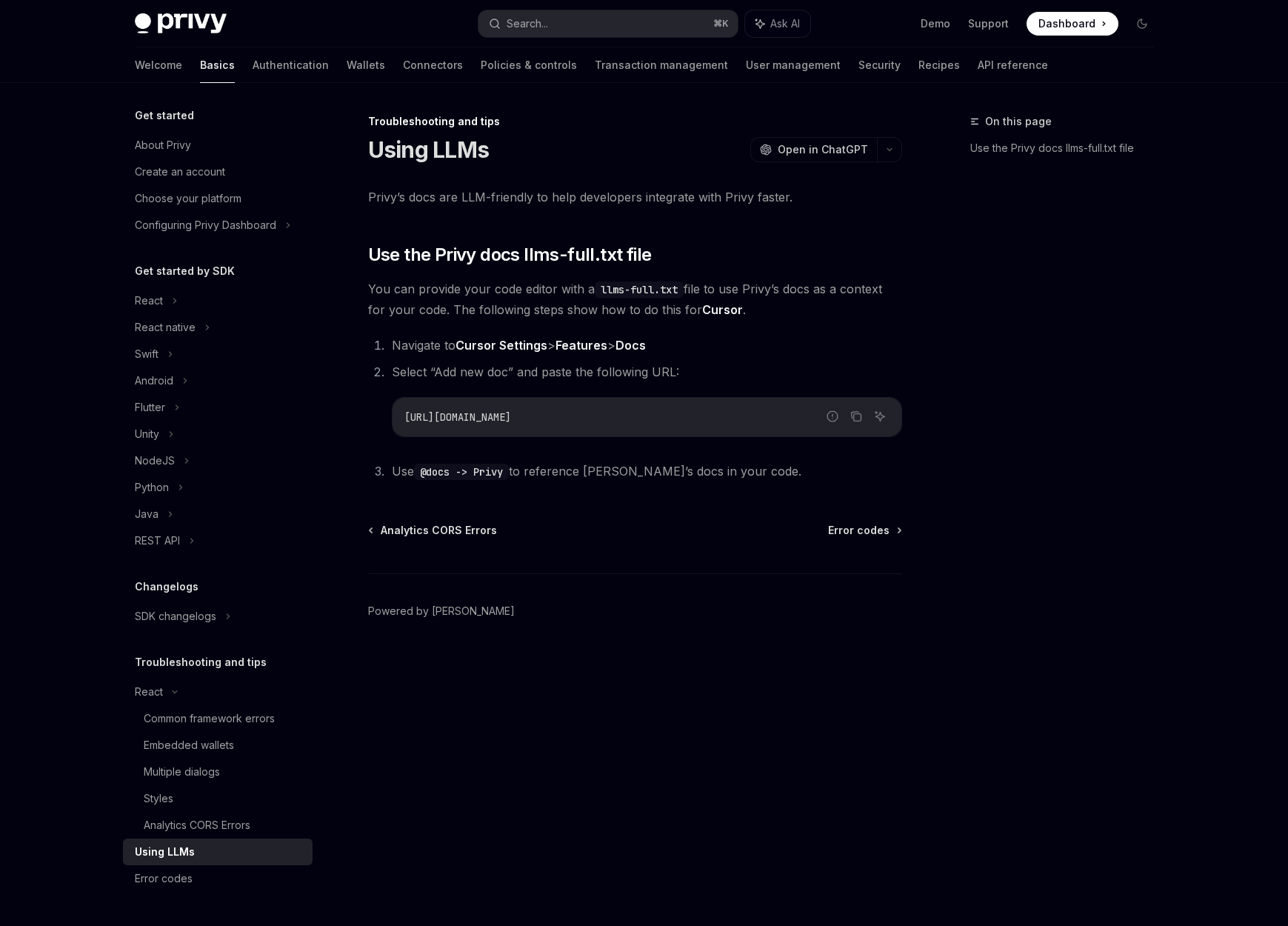
type textarea "*"
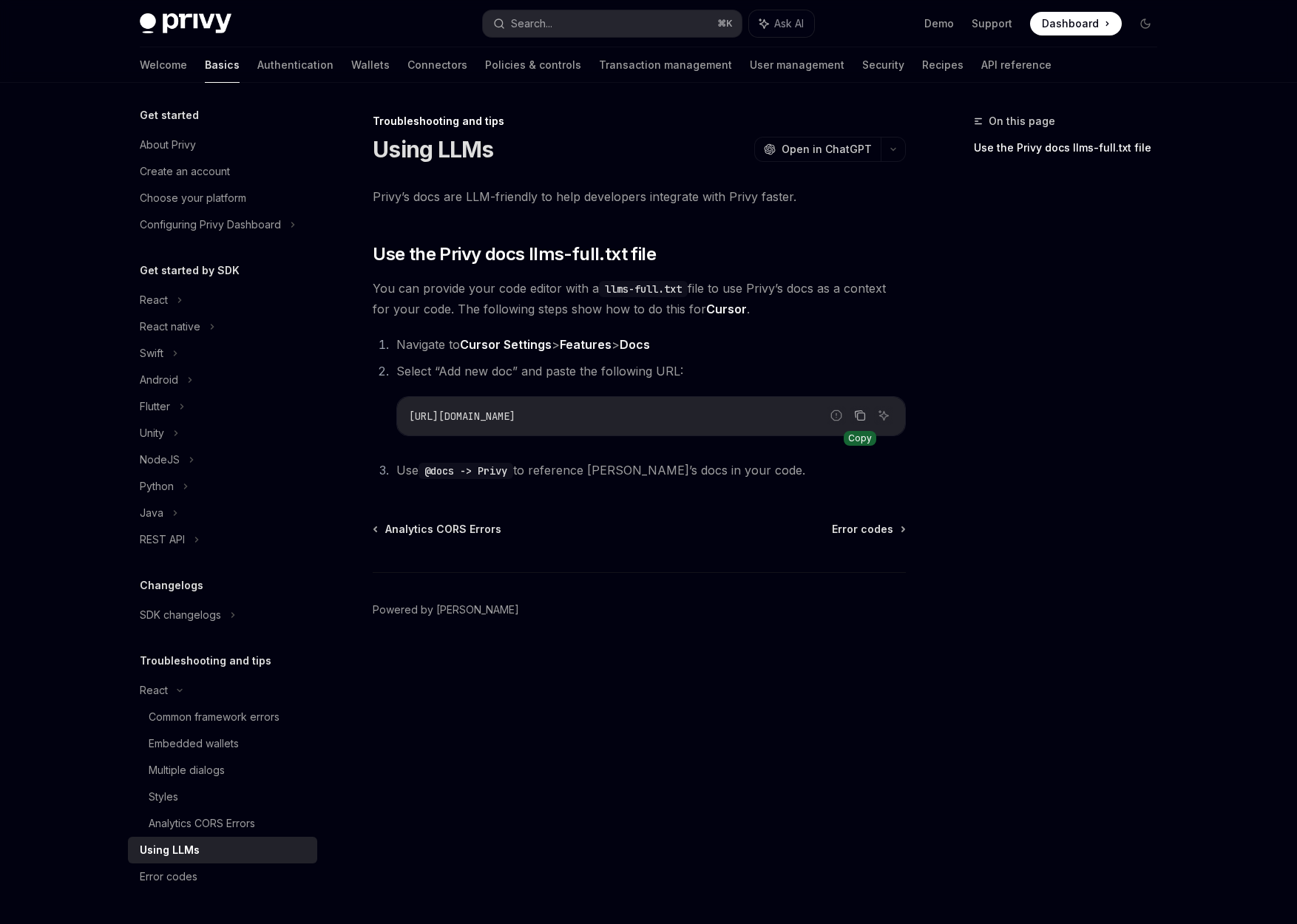
click at [864, 418] on icon "Copy the contents from the code block" at bounding box center [860, 415] width 11 height 11
